Goal: Find specific page/section: Find specific page/section

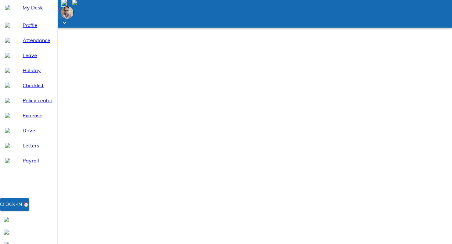
click at [35, 59] on span "Leave" at bounding box center [38, 56] width 30 height 8
select select "9"
click at [27, 29] on span "Profile" at bounding box center [38, 25] width 30 height 8
click at [35, 119] on span "Expense" at bounding box center [38, 116] width 30 height 8
select select "9"
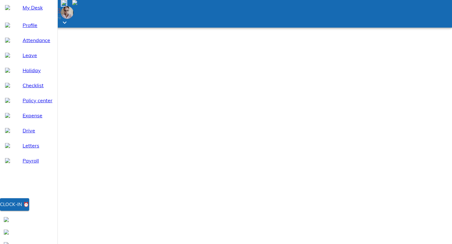
click at [33, 134] on span "Drive" at bounding box center [38, 131] width 30 height 8
click at [33, 150] on span "Letters" at bounding box center [38, 146] width 30 height 8
click at [32, 11] on span "My Desk" at bounding box center [38, 8] width 30 height 8
type input "rama"
